Goal: Information Seeking & Learning: Learn about a topic

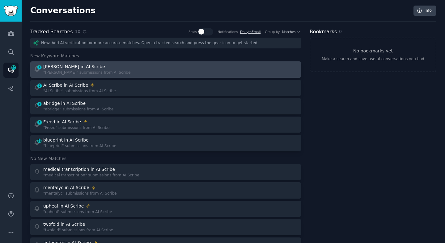
click at [85, 67] on div "[PERSON_NAME] in AI Scribe" at bounding box center [86, 67] width 87 height 6
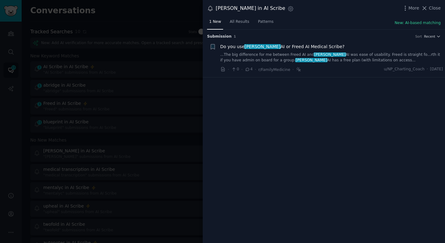
click at [228, 60] on link "...The big difference for me between Freed AI and [PERSON_NAME] was ease of usa…" at bounding box center [331, 57] width 223 height 11
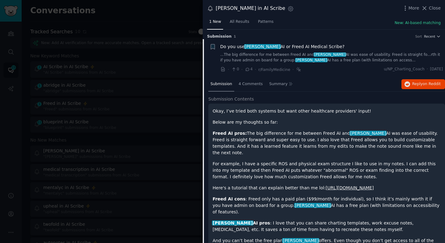
scroll to position [10, 0]
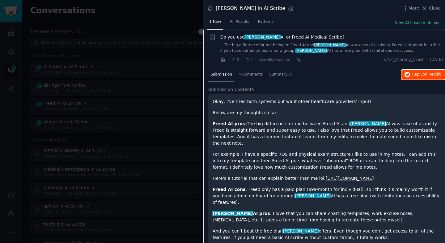
click at [405, 73] on icon "button" at bounding box center [407, 75] width 6 height 6
click at [179, 119] on div at bounding box center [222, 121] width 445 height 243
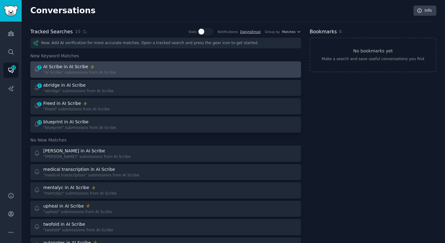
click at [157, 66] on div "2 AI Scribe in AI Scribe "AI Scribe" submissions from AI Scribe" at bounding box center [98, 70] width 128 height 12
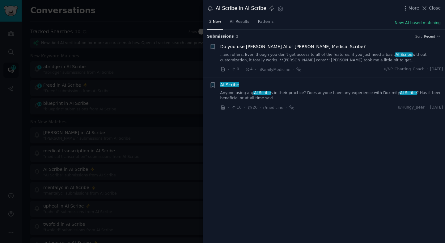
click at [231, 93] on link "Anyone using any AI Scribe s in their practice? Does anyone have any experience…" at bounding box center [331, 95] width 223 height 11
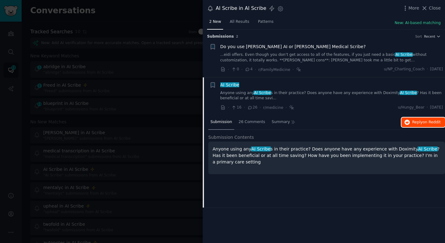
click at [404, 123] on button "Reply on Reddit" at bounding box center [423, 123] width 44 height 10
click at [146, 135] on div at bounding box center [222, 121] width 445 height 243
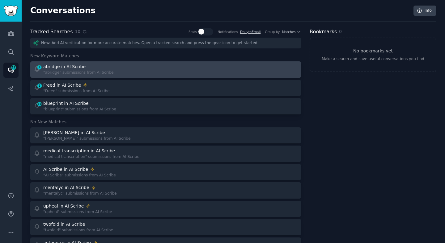
click at [142, 73] on div "1 abridge in AI Scribe "abridge" submissions from AI Scribe" at bounding box center [98, 70] width 128 height 12
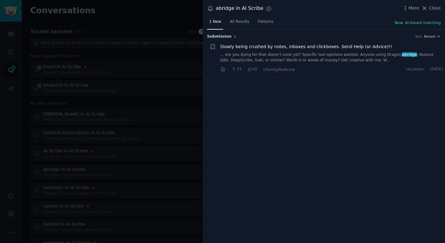
click at [295, 53] on link "... are you dying for that doesn’t exist yet? Specific tool opinions wanted: An…" at bounding box center [331, 57] width 223 height 11
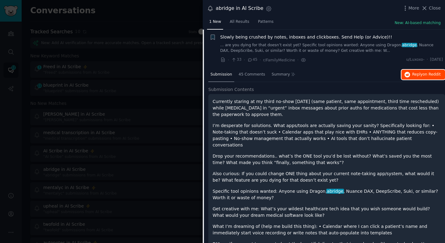
click at [417, 73] on span "Reply on Reddit" at bounding box center [426, 75] width 28 height 6
click at [188, 68] on div at bounding box center [222, 121] width 445 height 243
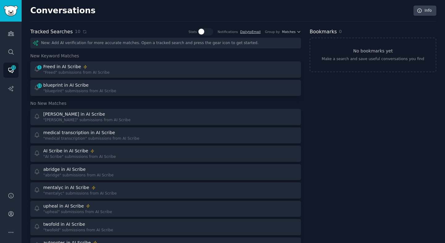
click at [188, 68] on div at bounding box center [234, 70] width 128 height 12
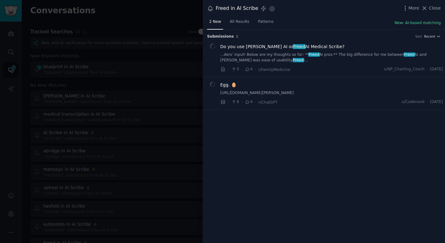
click at [173, 77] on div at bounding box center [222, 121] width 445 height 243
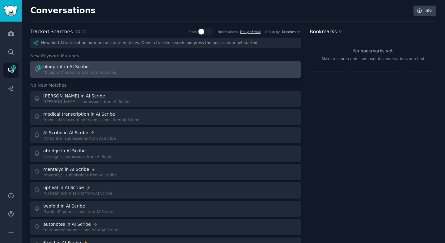
click at [171, 75] on div at bounding box center [234, 70] width 128 height 12
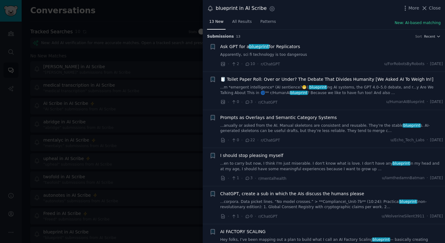
click at [171, 75] on div at bounding box center [222, 121] width 445 height 243
